Goal: Transaction & Acquisition: Download file/media

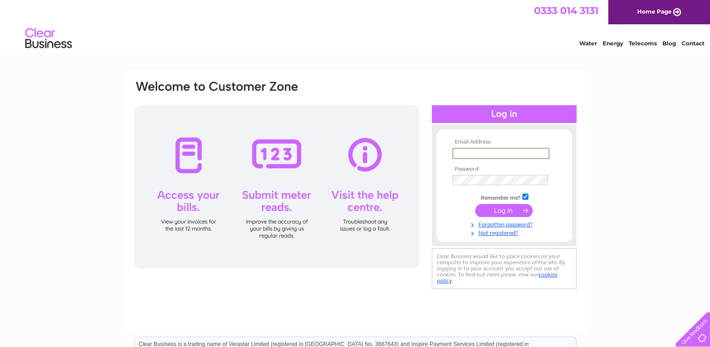
type input "mtweddle@talktalk.net"
click at [498, 215] on input "submit" at bounding box center [503, 209] width 57 height 13
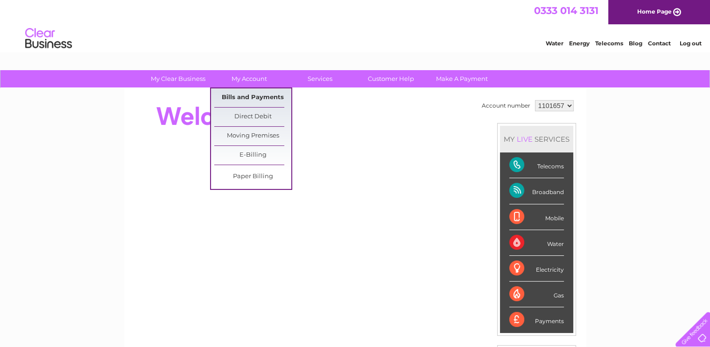
click at [245, 95] on link "Bills and Payments" at bounding box center [252, 97] width 77 height 19
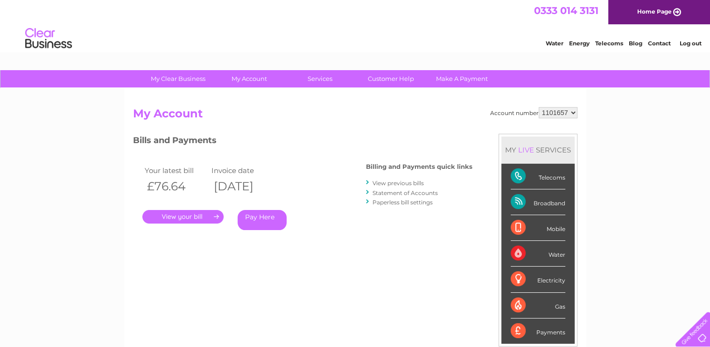
click at [184, 214] on link "." at bounding box center [182, 217] width 81 height 14
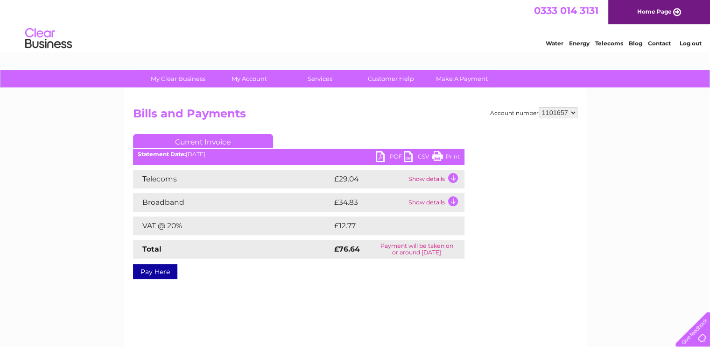
click at [572, 110] on select "1101657" at bounding box center [558, 112] width 39 height 11
click at [423, 175] on td "Show details" at bounding box center [435, 179] width 58 height 19
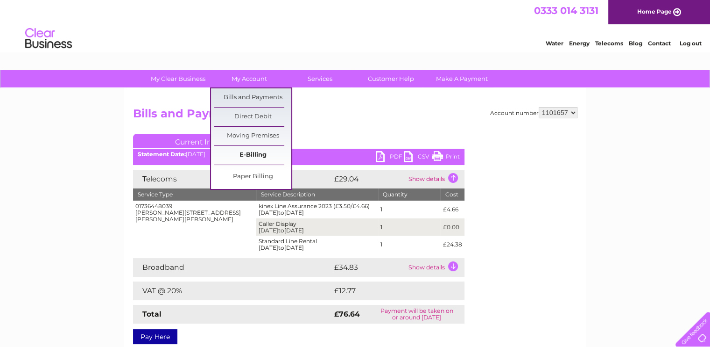
click at [262, 153] on link "E-Billing" at bounding box center [252, 155] width 77 height 19
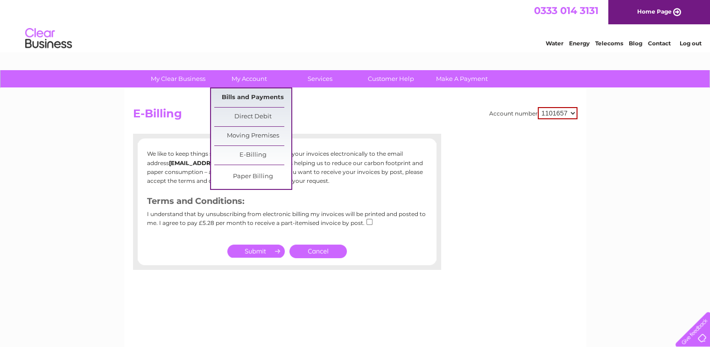
click at [248, 101] on link "Bills and Payments" at bounding box center [252, 97] width 77 height 19
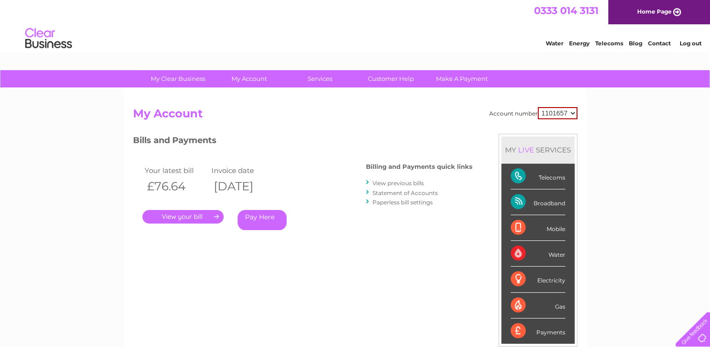
click at [383, 194] on link "Statement of Accounts" at bounding box center [405, 192] width 65 height 7
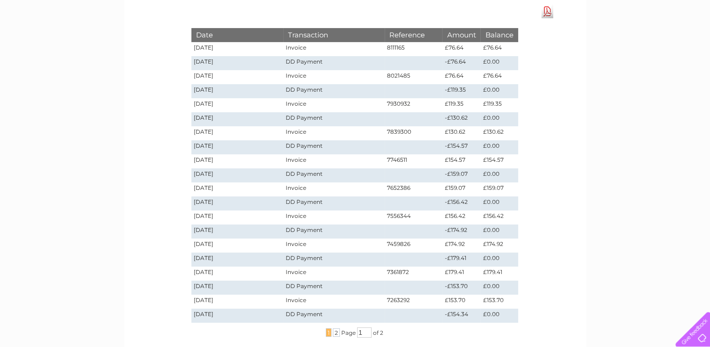
scroll to position [140, 0]
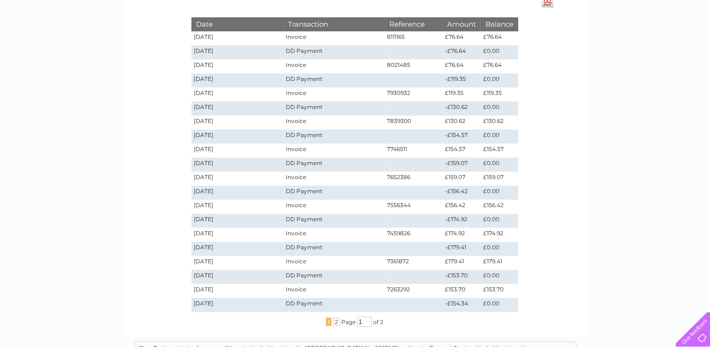
click at [219, 177] on td "[DATE]" at bounding box center [238, 178] width 92 height 14
click at [216, 178] on td "[DATE]" at bounding box center [238, 178] width 92 height 14
click at [402, 175] on td "7652386" at bounding box center [414, 178] width 58 height 14
click at [412, 172] on td "7652386" at bounding box center [414, 178] width 58 height 14
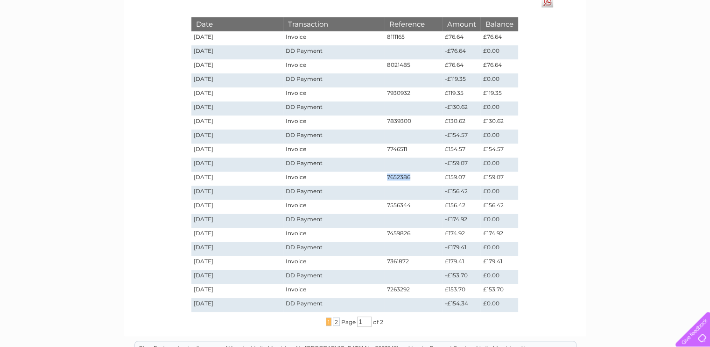
drag, startPoint x: 409, startPoint y: 177, endPoint x: 386, endPoint y: 177, distance: 22.9
click at [386, 177] on td "7652386" at bounding box center [414, 178] width 58 height 14
copy td "7652386"
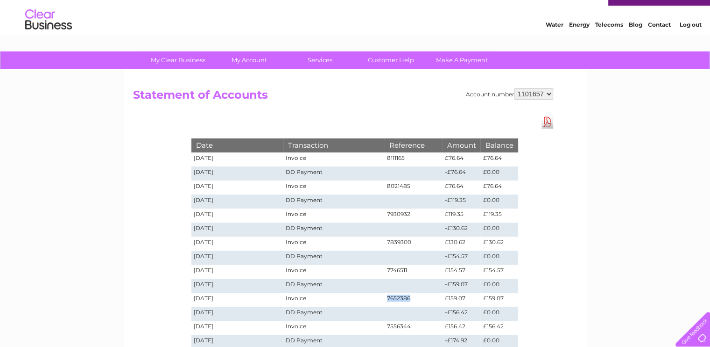
scroll to position [0, 0]
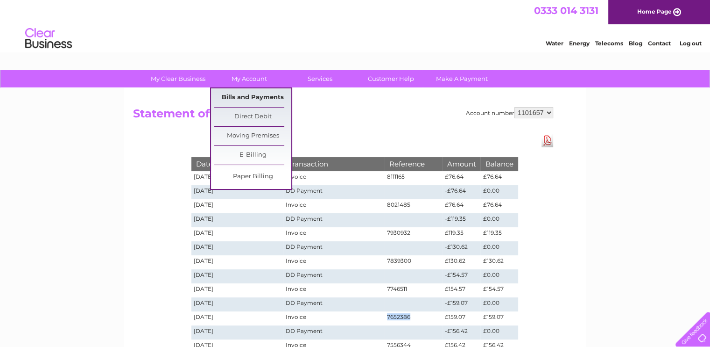
click at [243, 92] on link "Bills and Payments" at bounding box center [252, 97] width 77 height 19
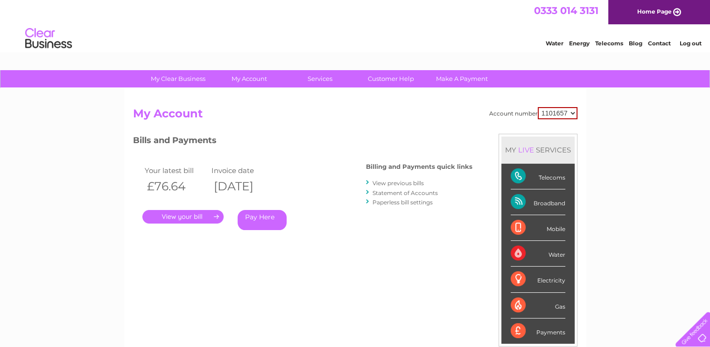
click at [390, 180] on link "View previous bills" at bounding box center [398, 182] width 51 height 7
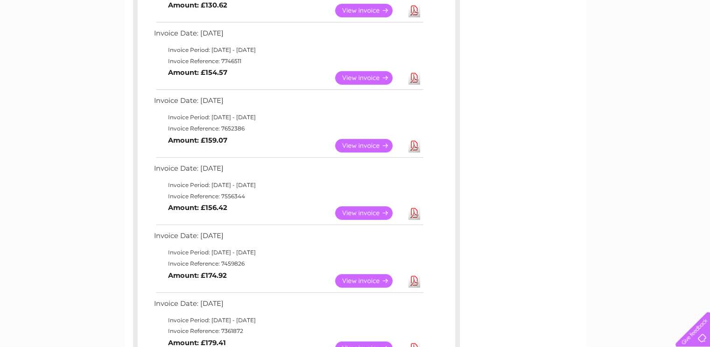
scroll to position [413, 0]
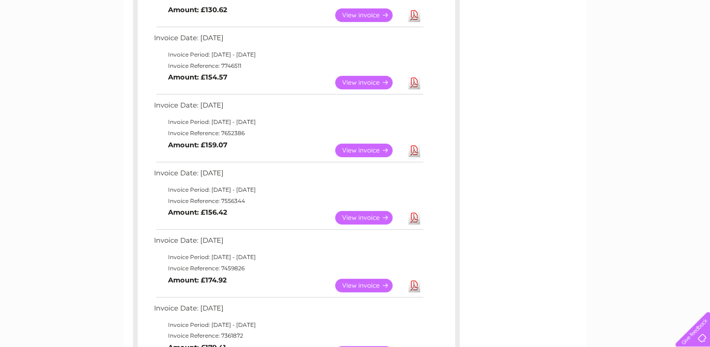
click at [412, 151] on link "Download" at bounding box center [415, 150] width 12 height 14
click at [414, 79] on link "Download" at bounding box center [415, 83] width 12 height 14
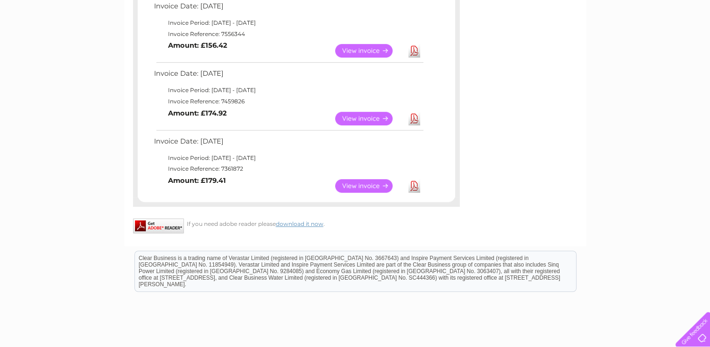
scroll to position [579, 0]
click at [415, 188] on link "Download" at bounding box center [415, 187] width 12 height 14
click at [415, 120] on link "Download" at bounding box center [415, 120] width 12 height 14
click at [414, 50] on link "Download" at bounding box center [415, 52] width 12 height 14
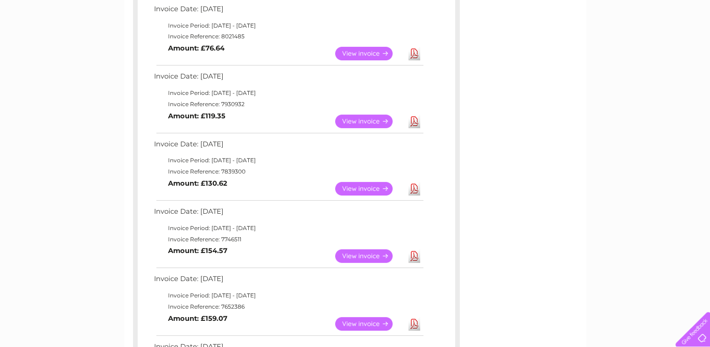
scroll to position [230, 0]
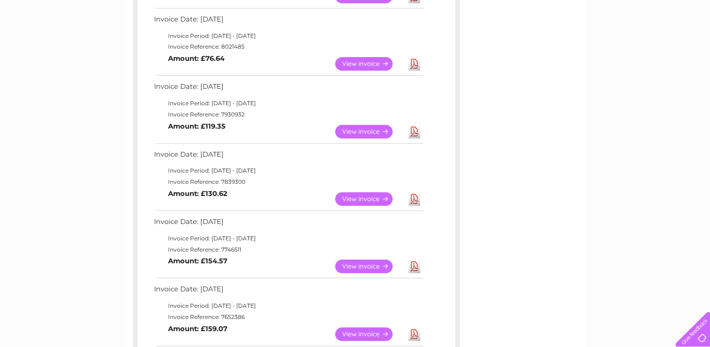
click at [412, 198] on link "Download" at bounding box center [415, 199] width 12 height 14
click at [415, 128] on link "Download" at bounding box center [415, 132] width 12 height 14
click at [415, 63] on link "Download" at bounding box center [415, 64] width 12 height 14
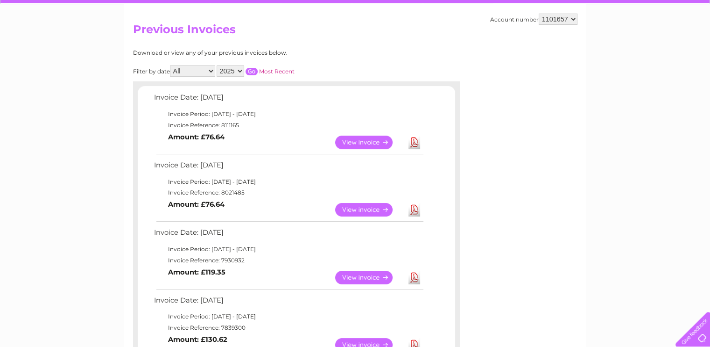
scroll to position [91, 0]
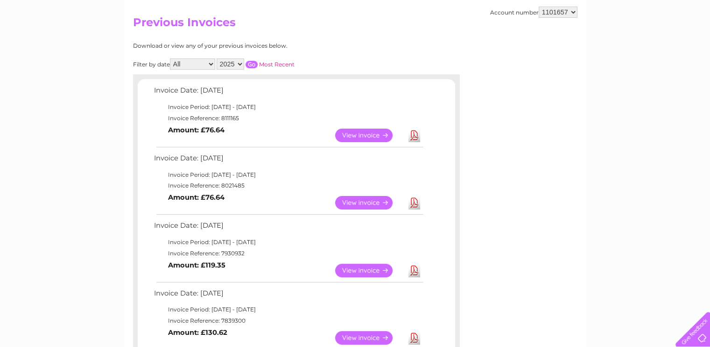
click at [413, 134] on link "Download" at bounding box center [415, 135] width 12 height 14
click at [241, 64] on select "2025 2024 2023 2022" at bounding box center [231, 63] width 28 height 11
select select "2024"
click at [218, 58] on select "2025 2024 2023 2022" at bounding box center [231, 63] width 28 height 11
click at [252, 64] on input "button" at bounding box center [252, 64] width 12 height 7
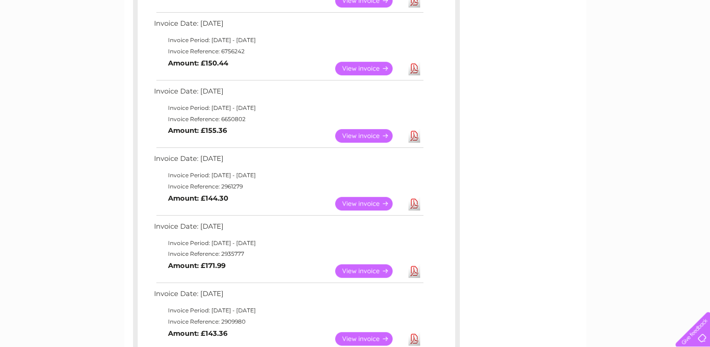
scroll to position [493, 0]
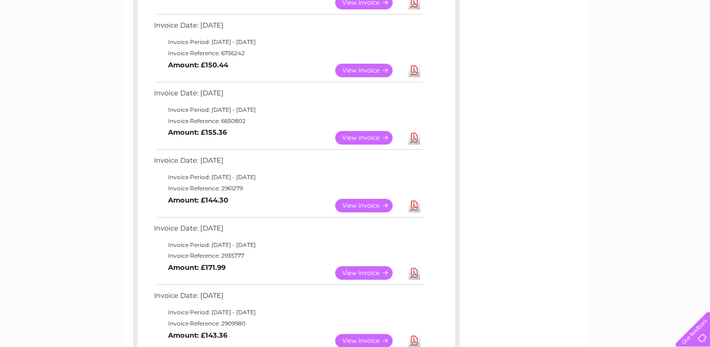
click at [416, 272] on link "Download" at bounding box center [415, 273] width 12 height 14
click at [413, 204] on link "Download" at bounding box center [415, 206] width 12 height 14
click at [412, 134] on link "Download" at bounding box center [415, 138] width 12 height 14
click at [414, 71] on link "Download" at bounding box center [415, 71] width 12 height 14
click at [418, 2] on link "Download" at bounding box center [415, 3] width 12 height 14
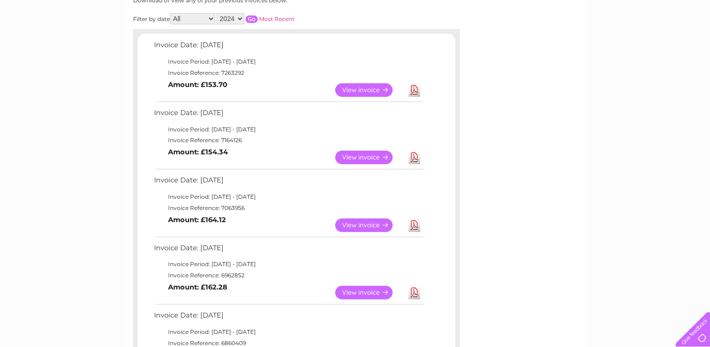
scroll to position [116, 0]
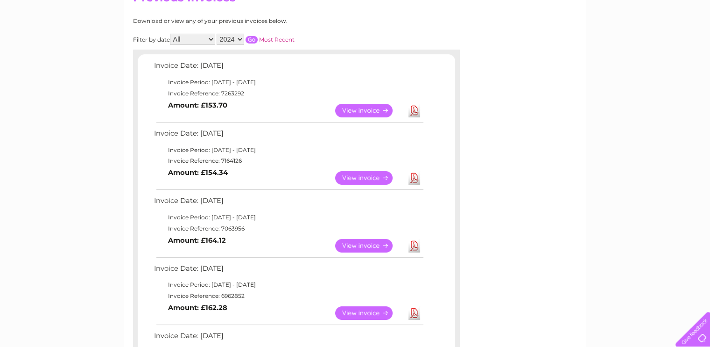
click at [411, 312] on link "Download" at bounding box center [415, 313] width 12 height 14
click at [414, 244] on link "Download" at bounding box center [415, 246] width 12 height 14
click at [412, 177] on link "Download" at bounding box center [415, 178] width 12 height 14
click at [413, 108] on link "Download" at bounding box center [415, 111] width 12 height 14
